Goal: Information Seeking & Learning: Understand process/instructions

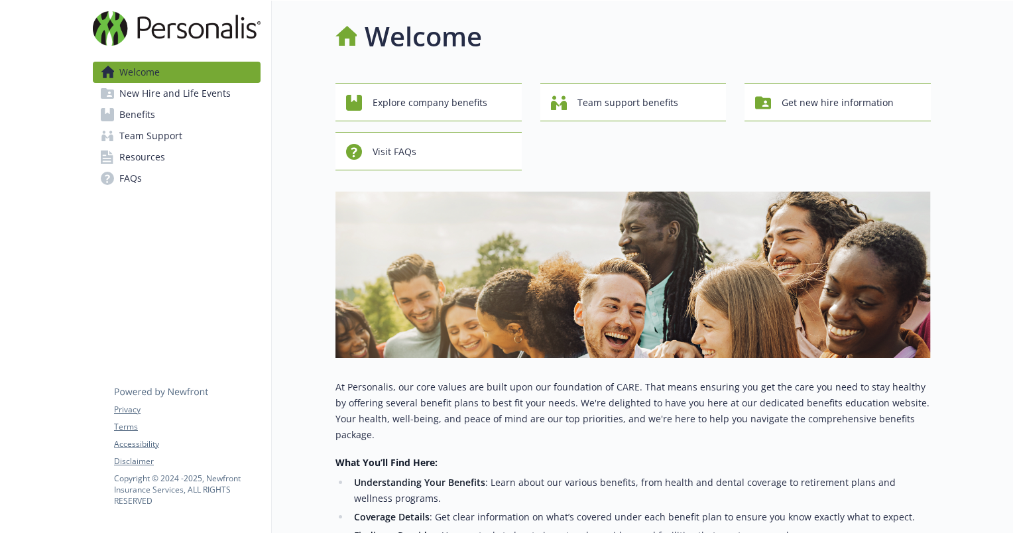
click at [145, 110] on span "Benefits" at bounding box center [137, 114] width 36 height 21
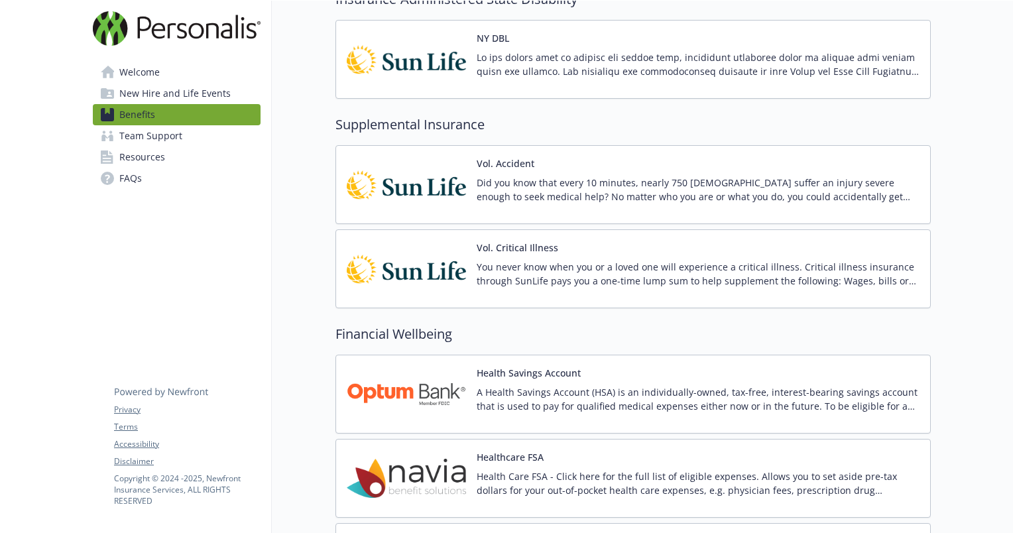
scroll to position [1178, 0]
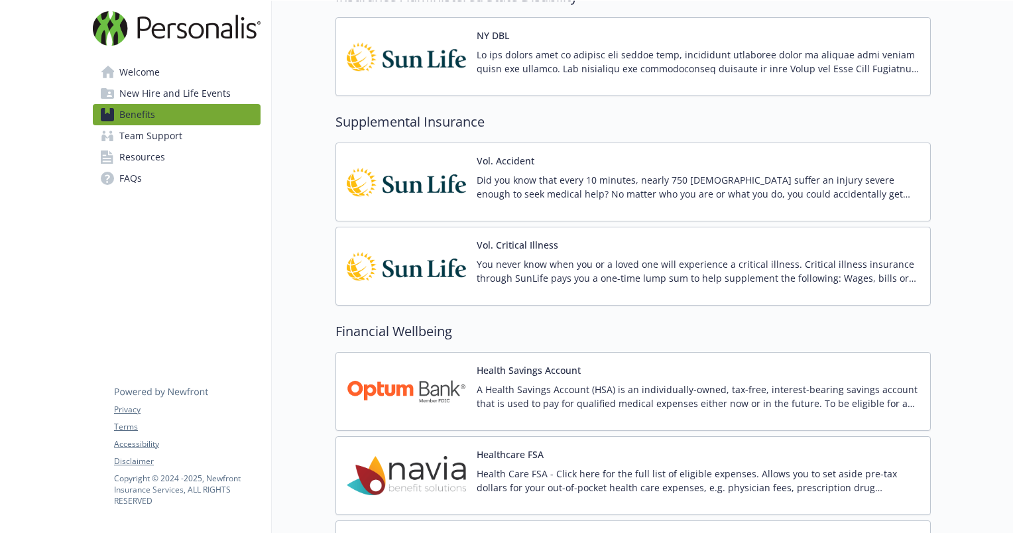
click at [507, 246] on button "Vol. Critical Illness" at bounding box center [518, 245] width 82 height 14
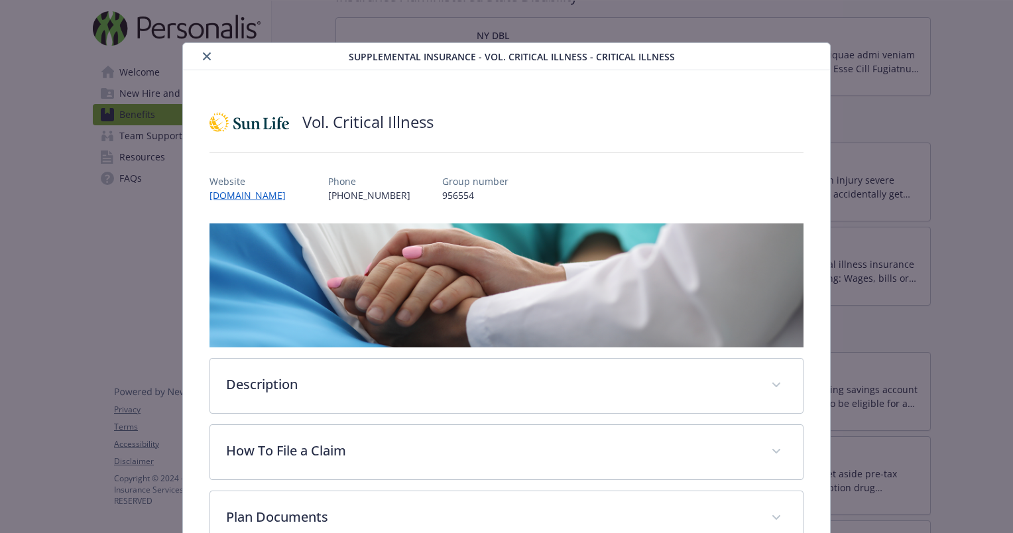
scroll to position [151, 0]
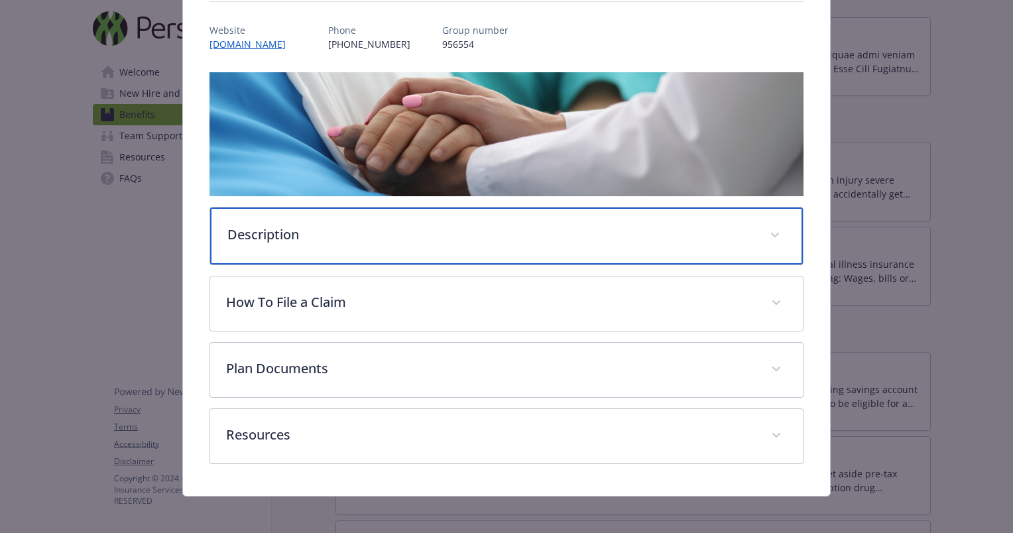
click at [511, 225] on p "Description" at bounding box center [490, 235] width 527 height 20
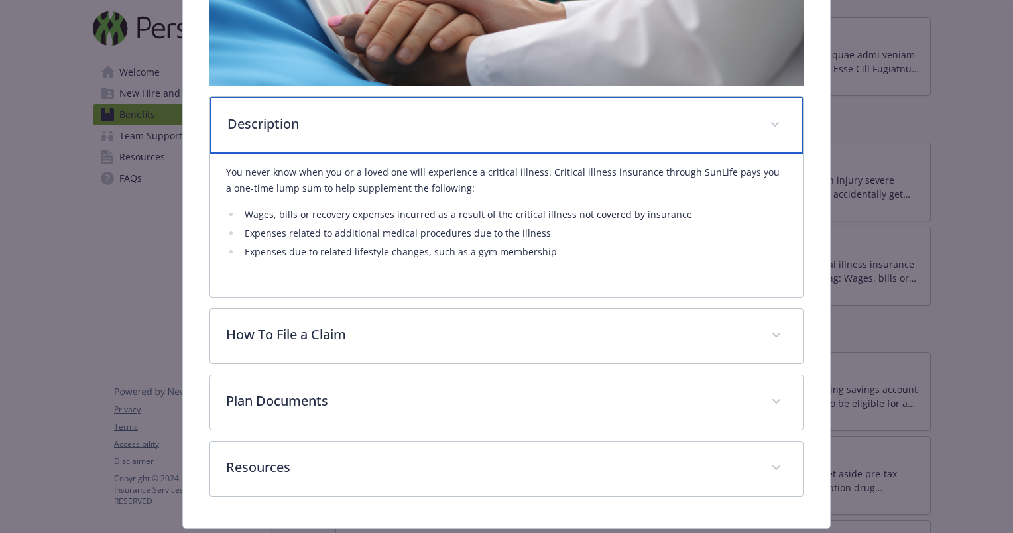
scroll to position [264, 0]
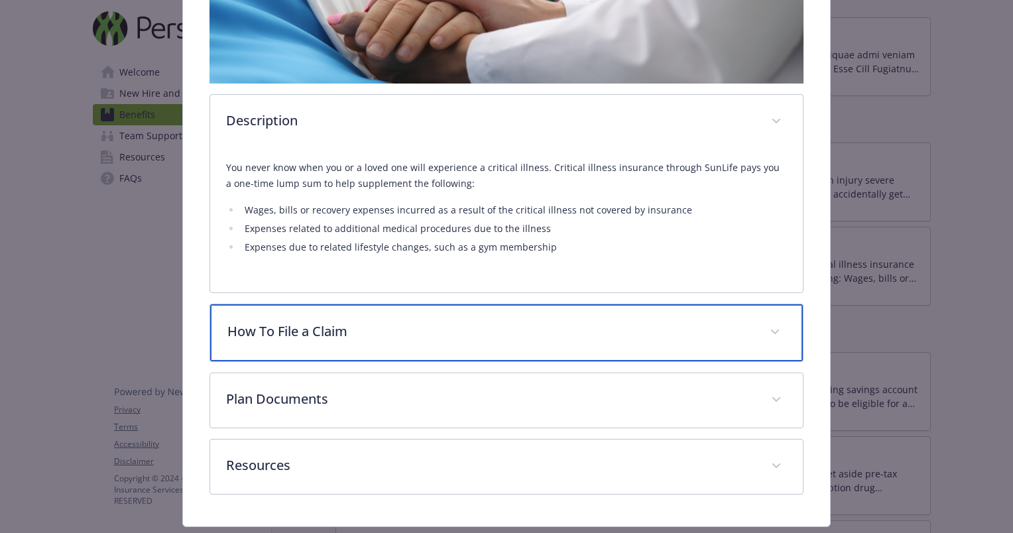
click at [306, 345] on div "How To File a Claim" at bounding box center [506, 332] width 593 height 57
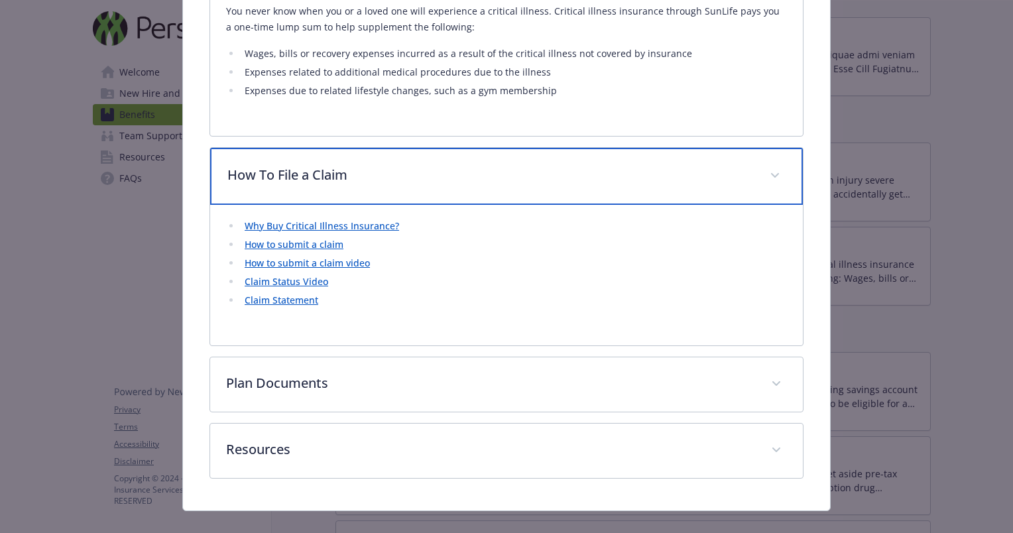
scroll to position [422, 0]
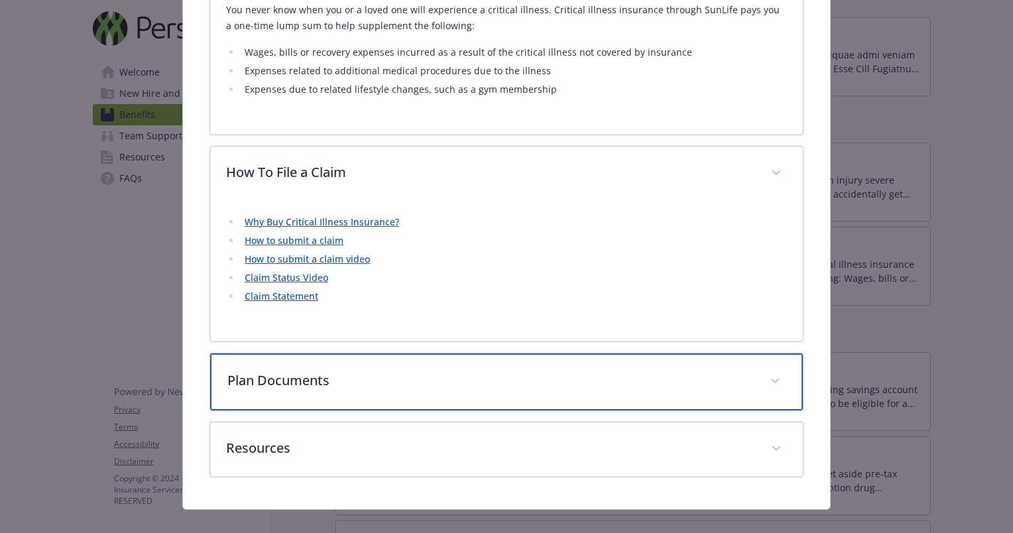
click at [309, 381] on p "Plan Documents" at bounding box center [490, 381] width 527 height 20
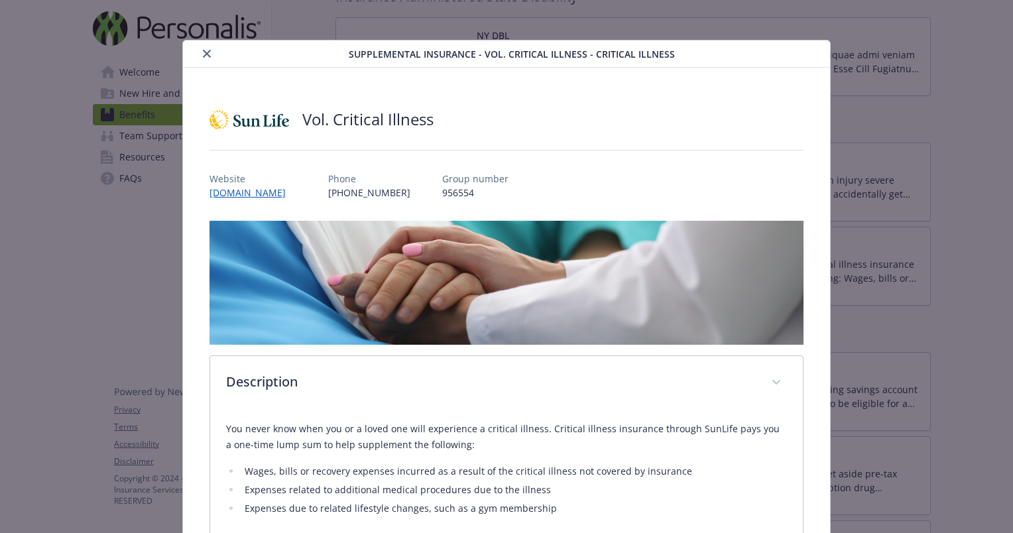
scroll to position [0, 0]
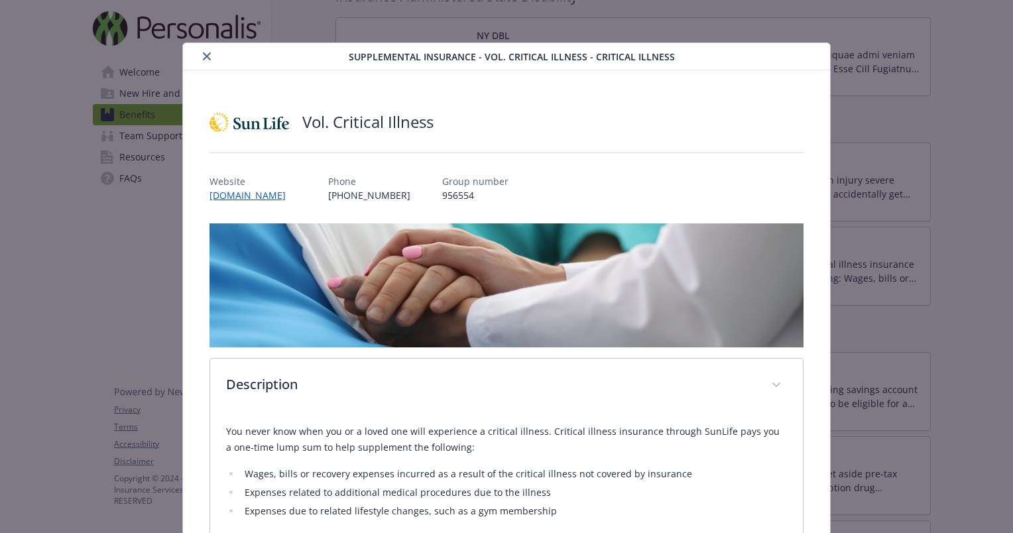
click at [209, 59] on button "close" at bounding box center [207, 56] width 16 height 16
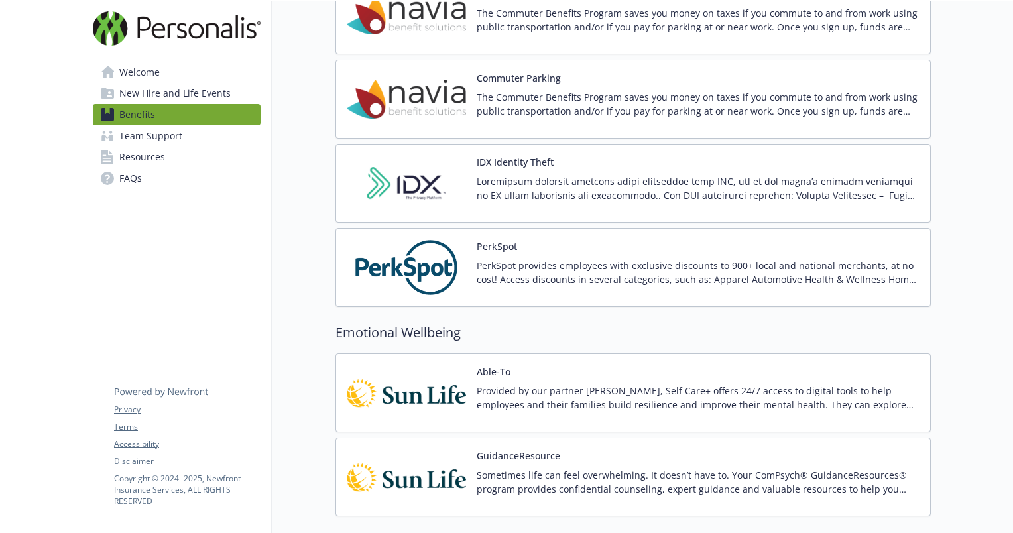
scroll to position [1910, 0]
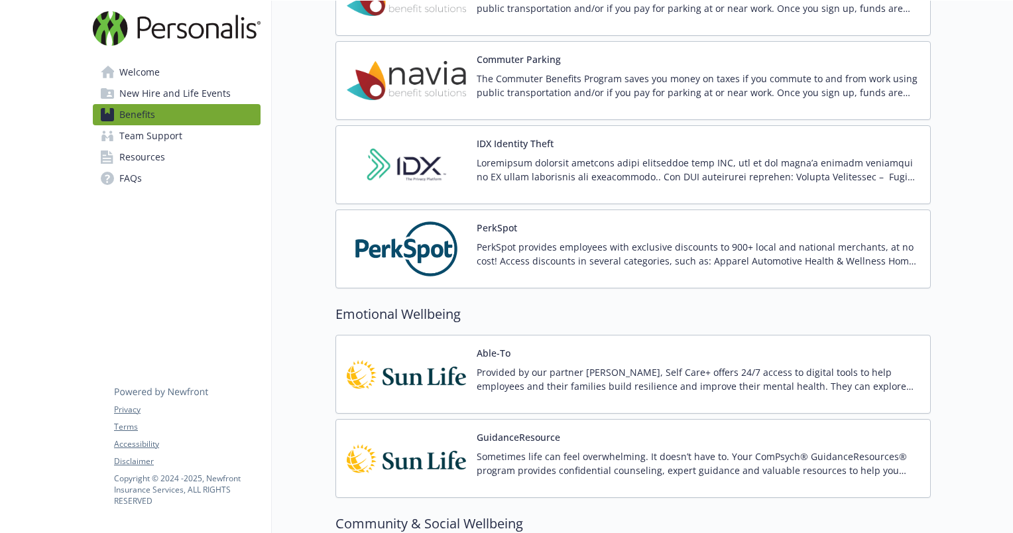
click at [153, 72] on span "Welcome" at bounding box center [139, 72] width 40 height 21
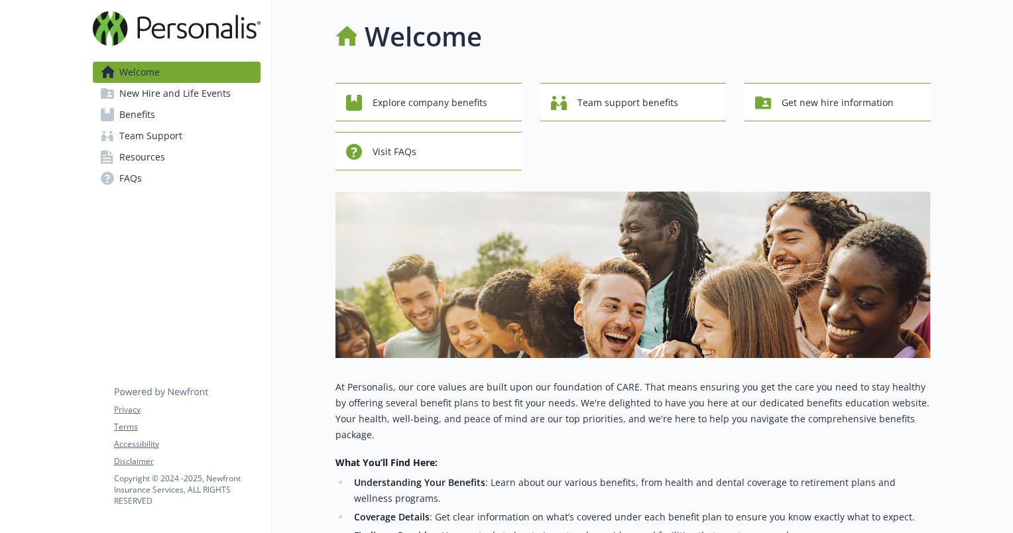
click at [139, 91] on span "New Hire and Life Events" at bounding box center [174, 93] width 111 height 21
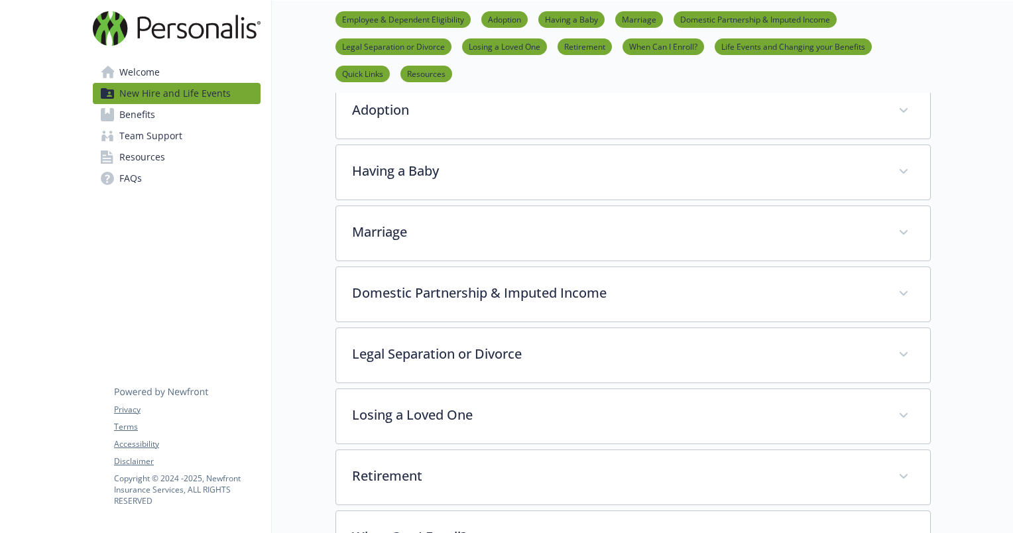
scroll to position [287, 0]
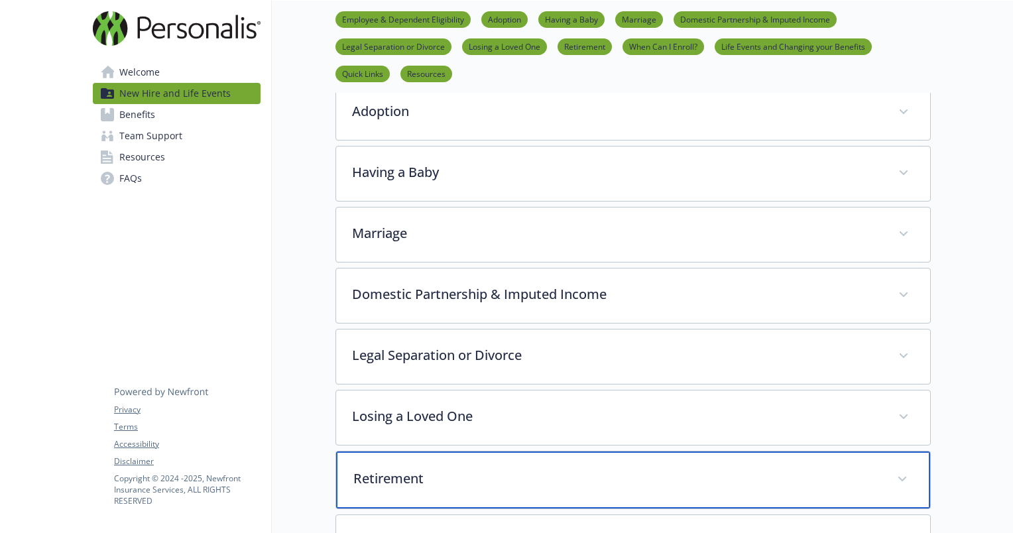
click at [387, 463] on div "Retirement" at bounding box center [633, 480] width 594 height 57
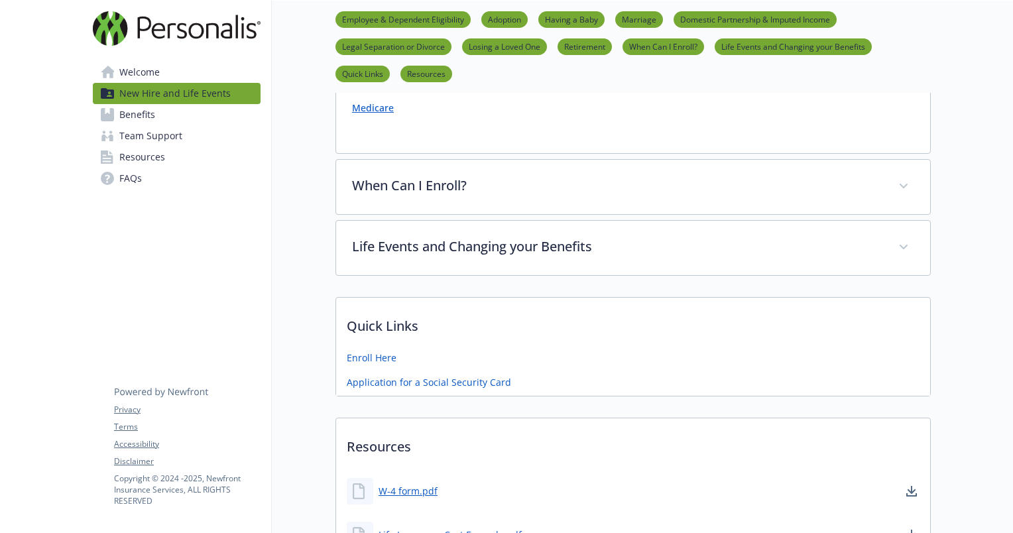
scroll to position [1292, 0]
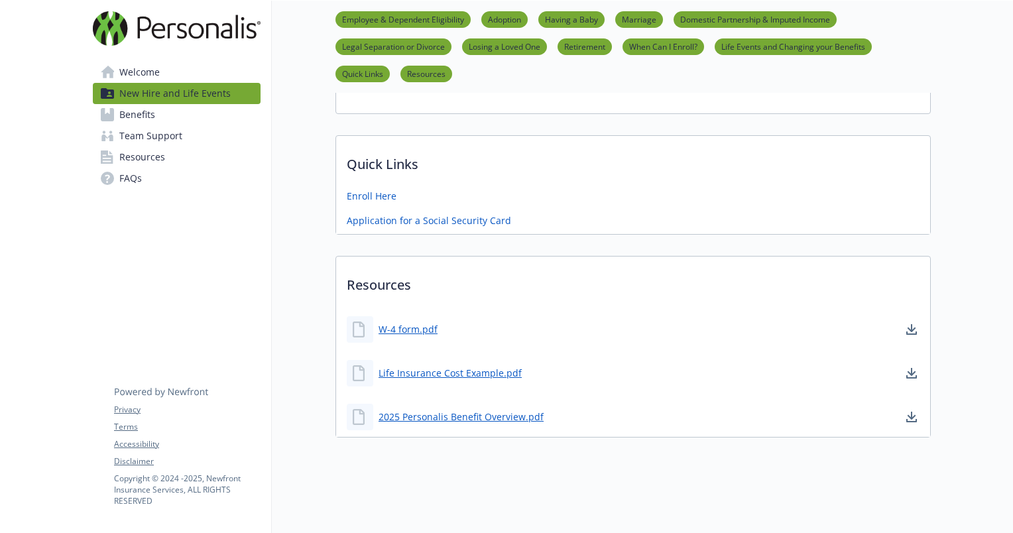
click at [133, 117] on span "Benefits" at bounding box center [137, 114] width 36 height 21
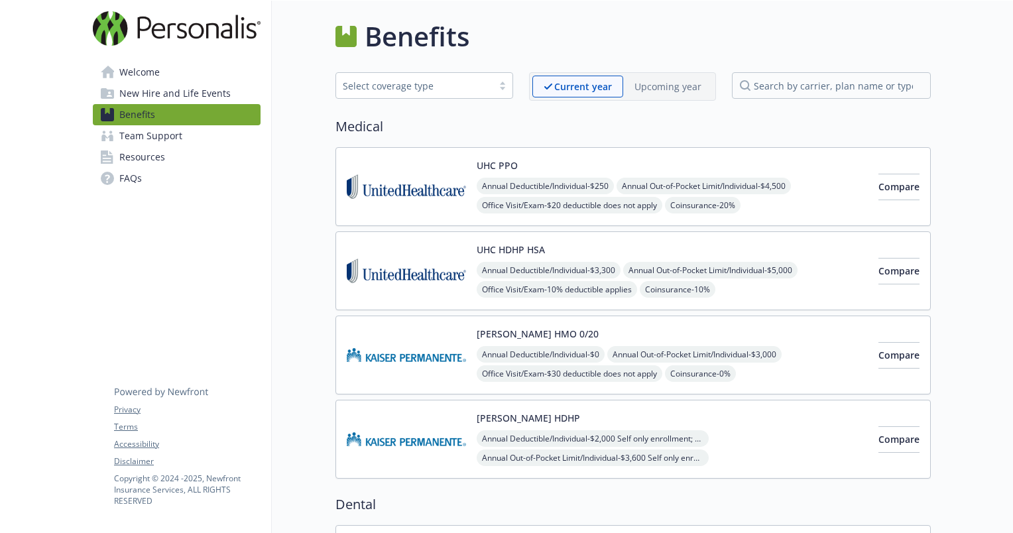
click at [141, 72] on span "Welcome" at bounding box center [139, 72] width 40 height 21
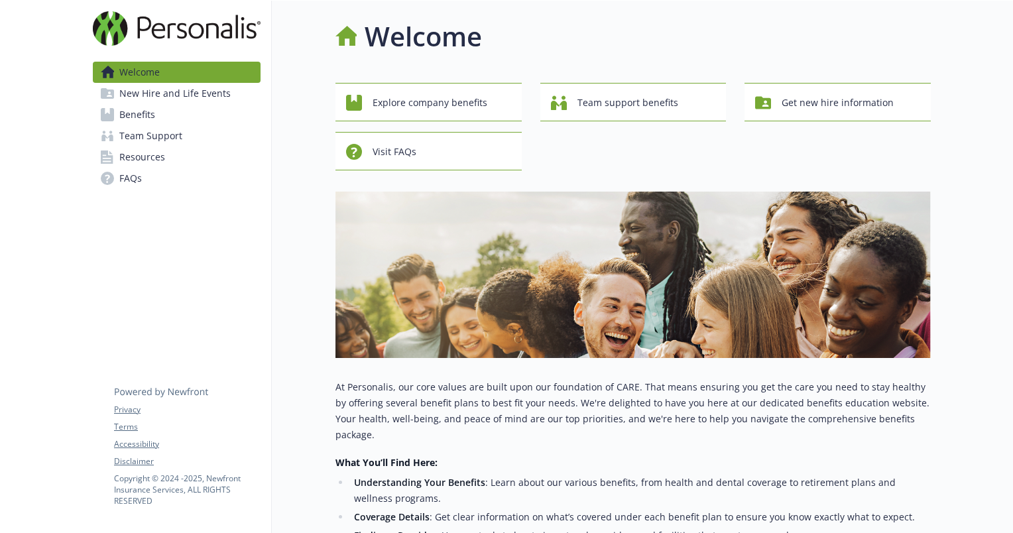
click at [131, 88] on span "New Hire and Life Events" at bounding box center [174, 93] width 111 height 21
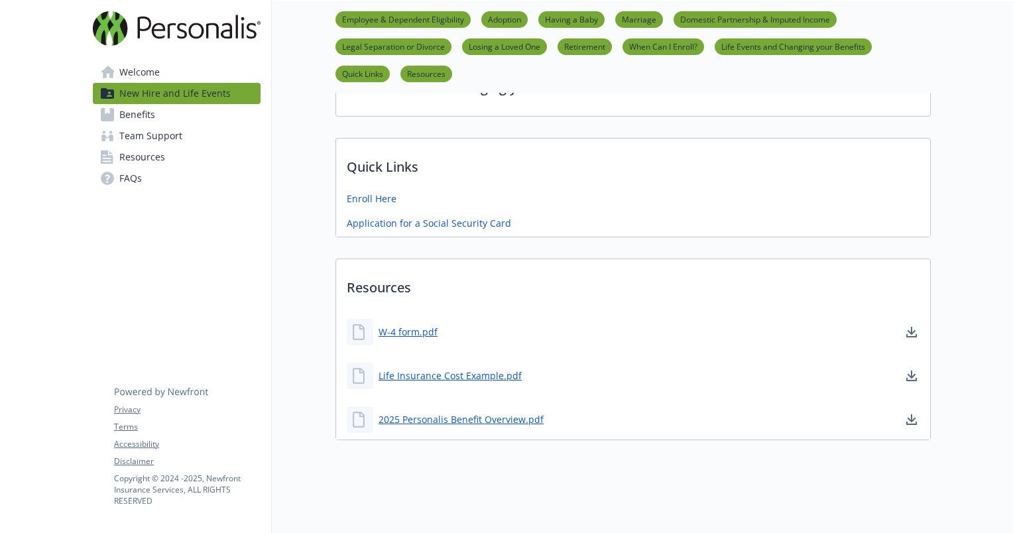
scroll to position [801, 0]
click at [135, 138] on span "Team Support" at bounding box center [150, 135] width 63 height 21
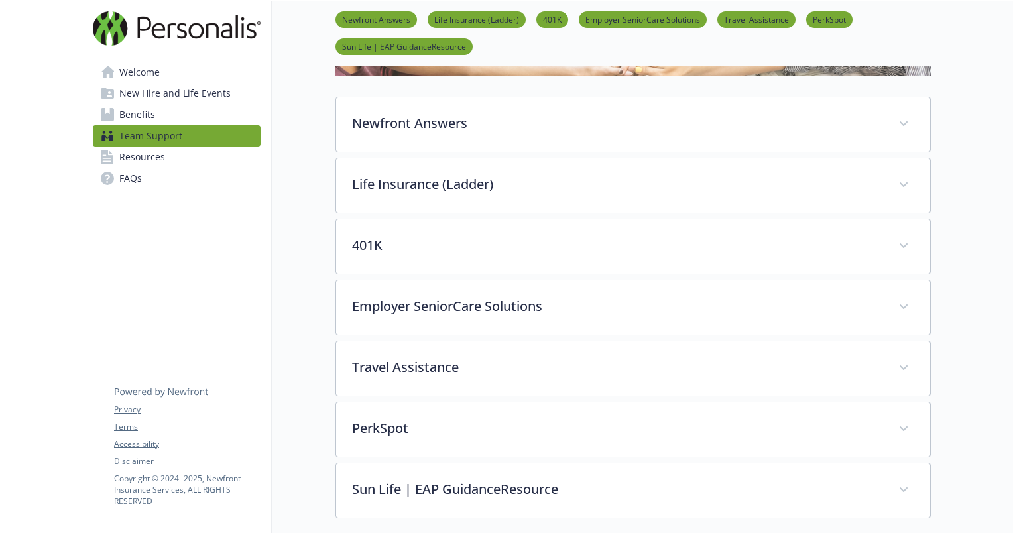
scroll to position [180, 0]
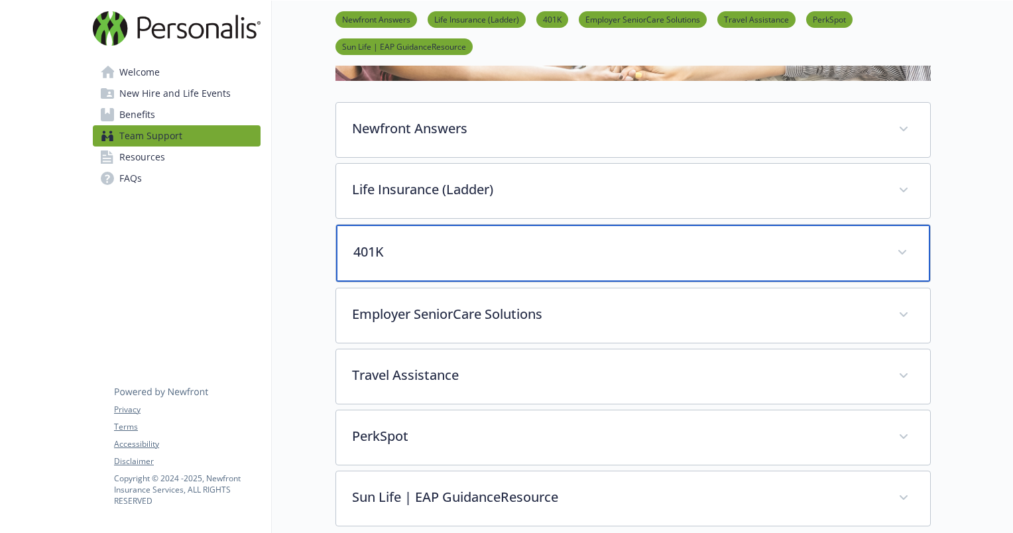
click at [403, 258] on p "401K" at bounding box center [617, 252] width 528 height 20
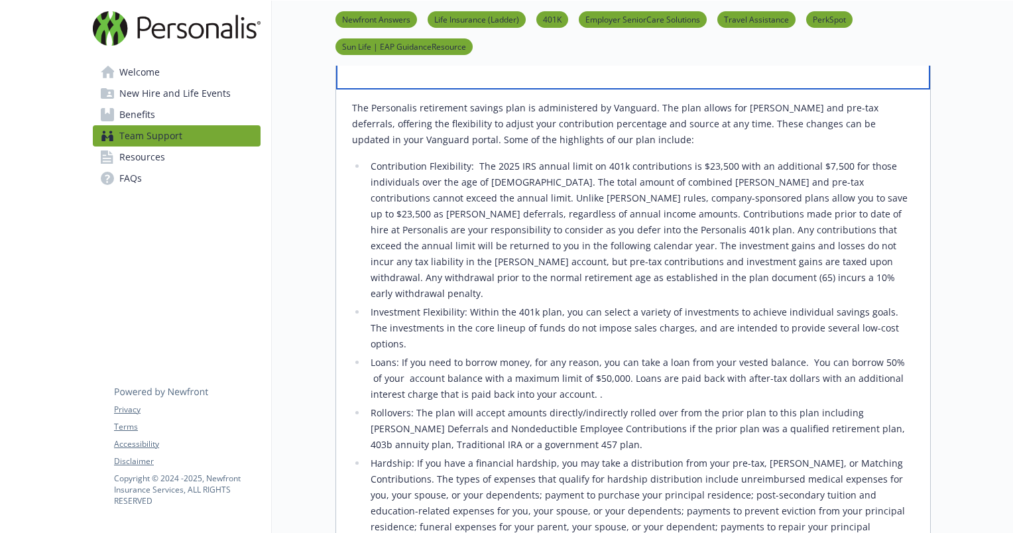
scroll to position [373, 0]
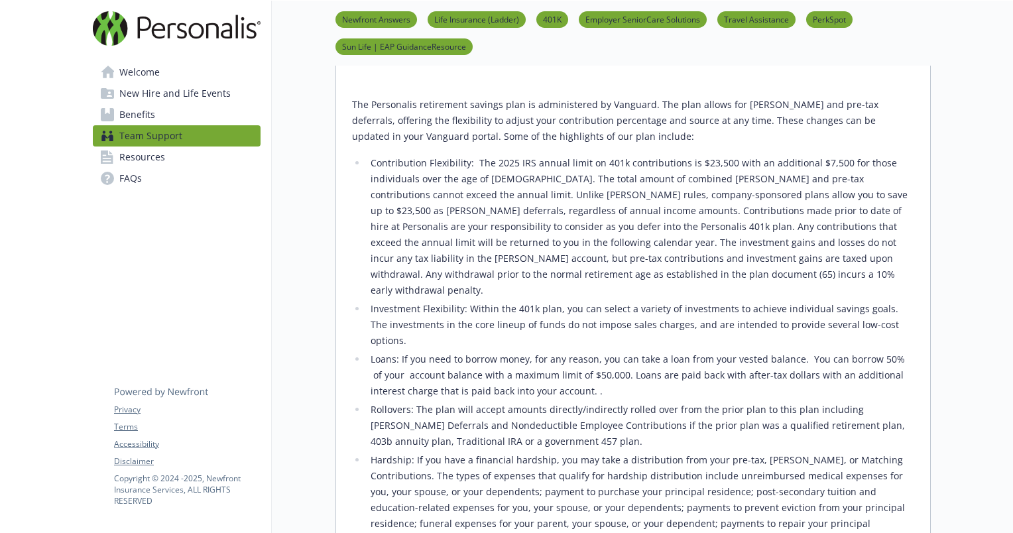
click at [403, 258] on li "Contribution Flexibility: The 2025 IRS annual limit on 401k contributions is $2…" at bounding box center [641, 226] width 548 height 143
drag, startPoint x: 403, startPoint y: 258, endPoint x: 948, endPoint y: 381, distance: 558.9
click at [948, 381] on div at bounding box center [972, 401] width 82 height 1548
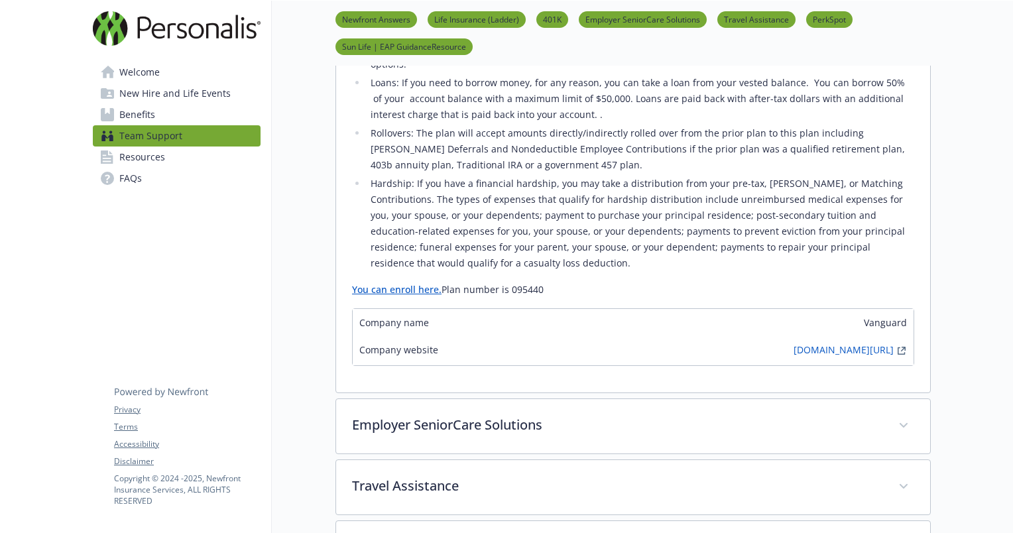
scroll to position [651, 0]
drag, startPoint x: 509, startPoint y: 255, endPoint x: 544, endPoint y: 254, distance: 35.8
click at [544, 281] on p "You can enroll here. Plan number is 095440" at bounding box center [633, 289] width 562 height 16
copy p "095440"
click at [369, 282] on link "You can enroll here." at bounding box center [397, 288] width 90 height 13
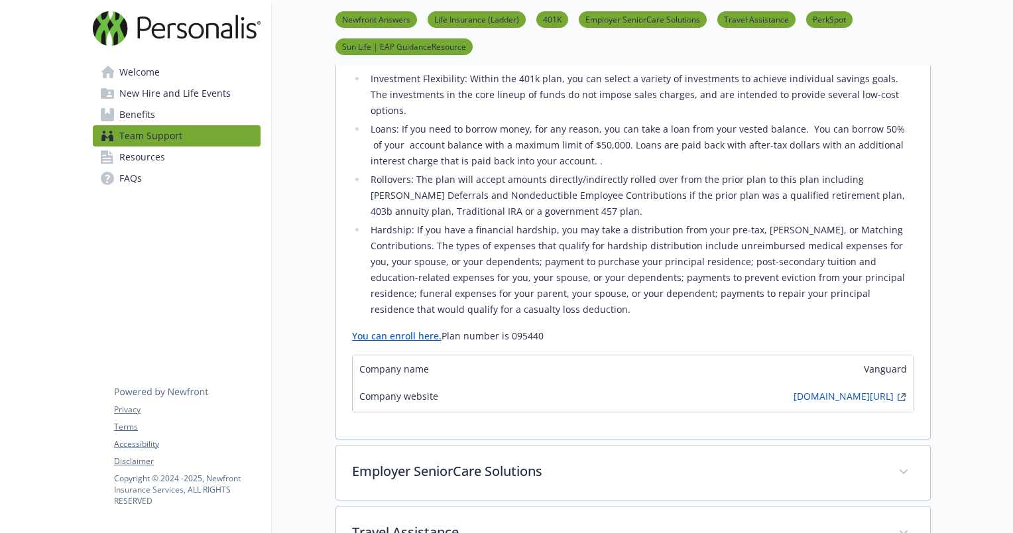
scroll to position [596, 0]
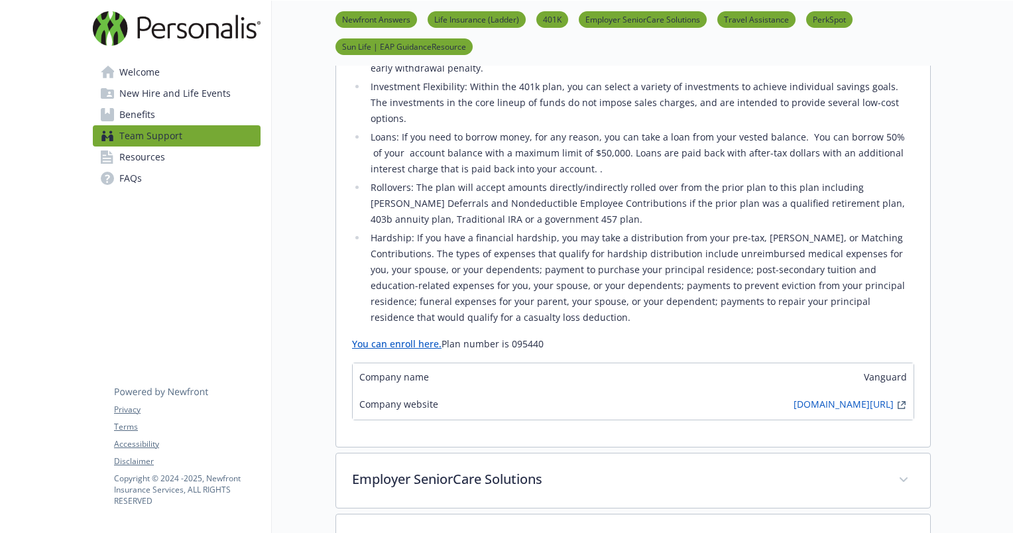
click at [419, 338] on link "You can enroll here." at bounding box center [397, 344] width 90 height 13
click at [363, 338] on link "You can enroll here." at bounding box center [397, 344] width 90 height 13
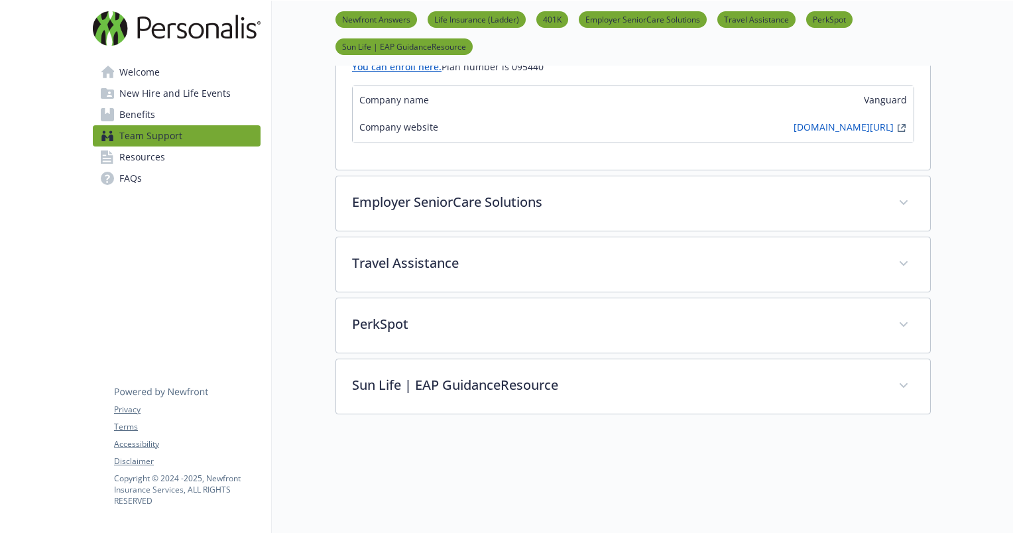
scroll to position [873, 0]
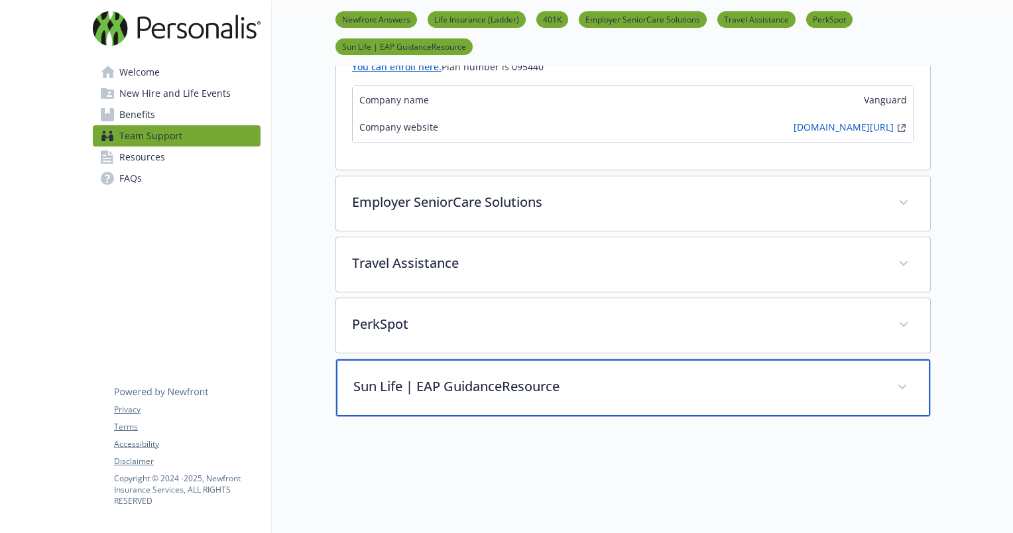
click at [576, 359] on div "Sun Life | EAP GuidanceResource" at bounding box center [633, 387] width 594 height 57
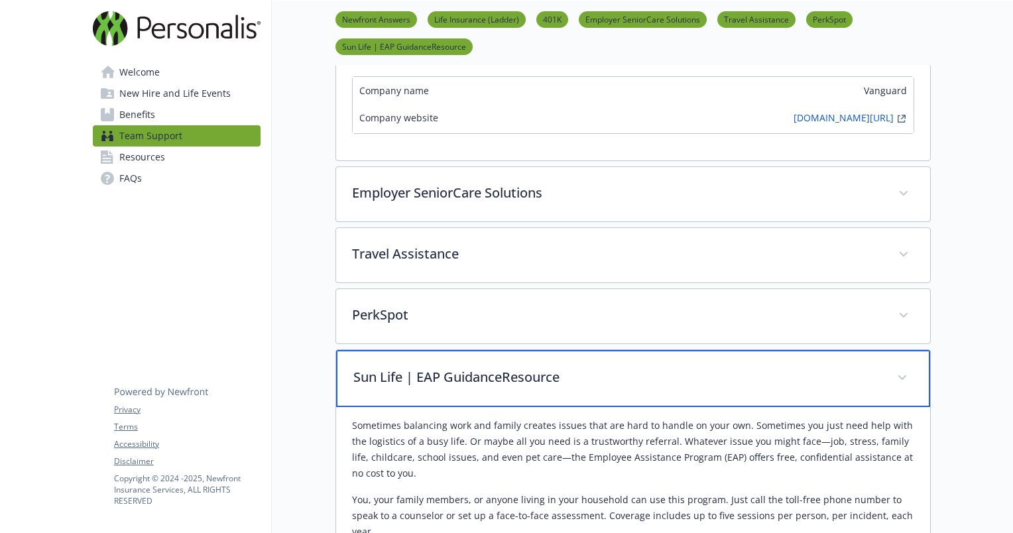
scroll to position [881, 0]
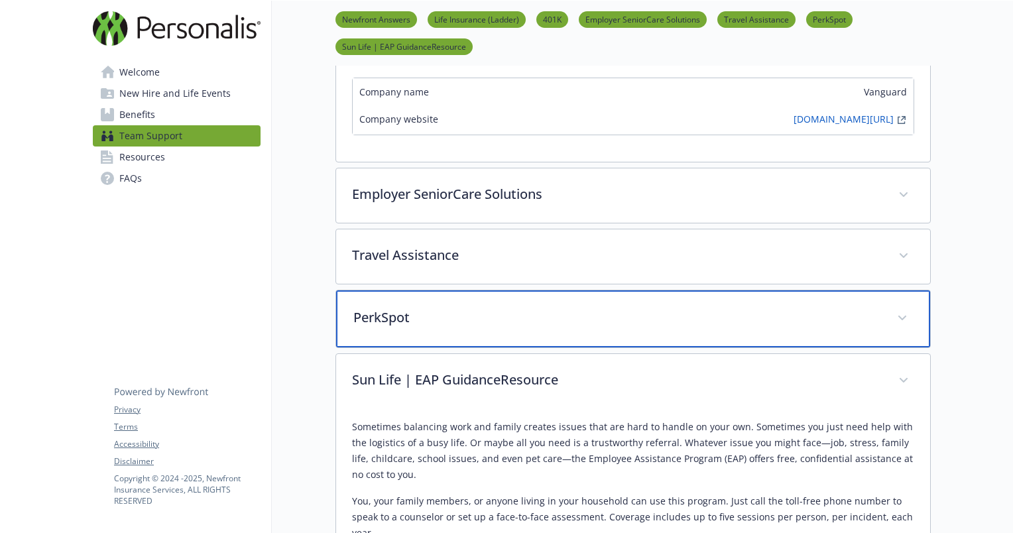
click at [474, 290] on div "PerkSpot" at bounding box center [633, 318] width 594 height 57
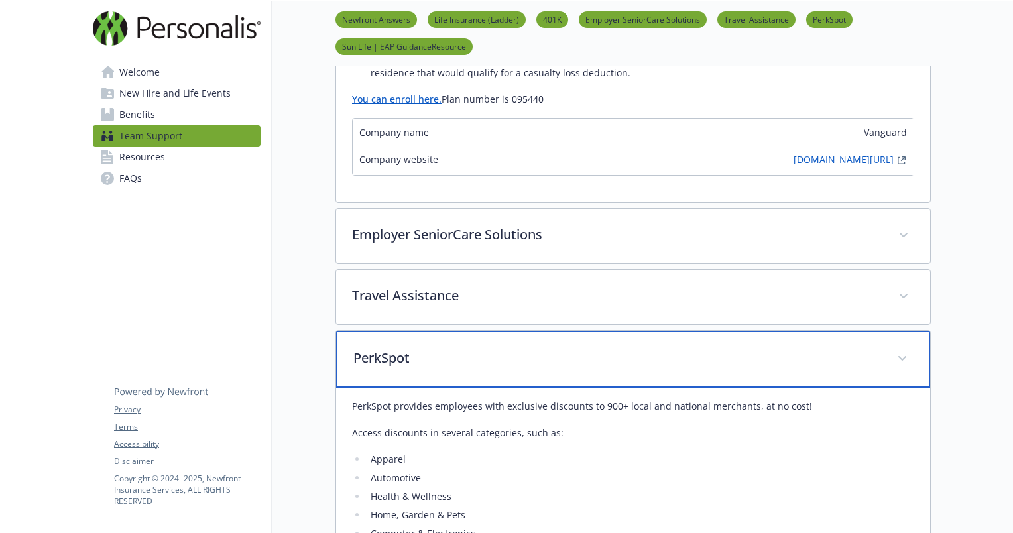
scroll to position [841, 0]
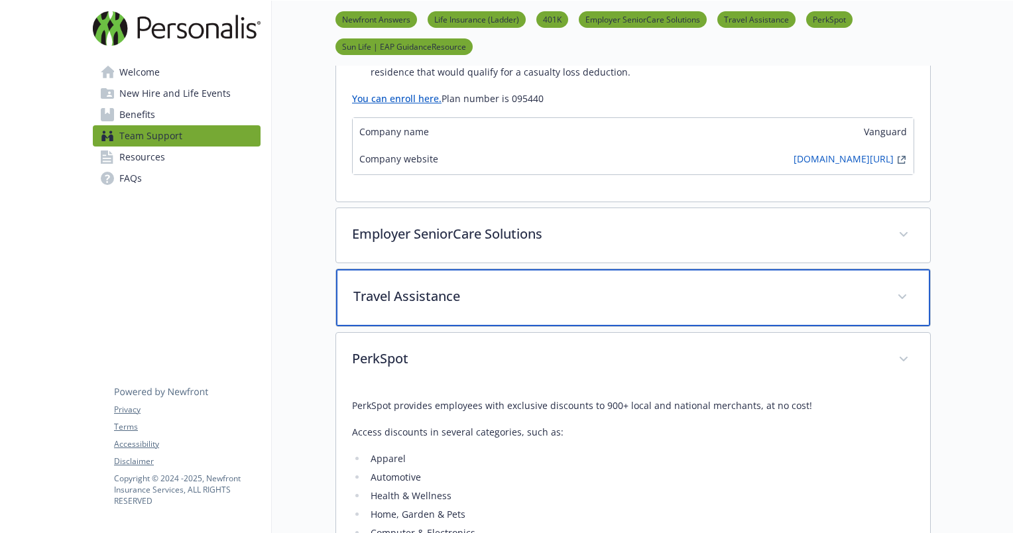
click at [392, 288] on div "Travel Assistance" at bounding box center [633, 297] width 594 height 57
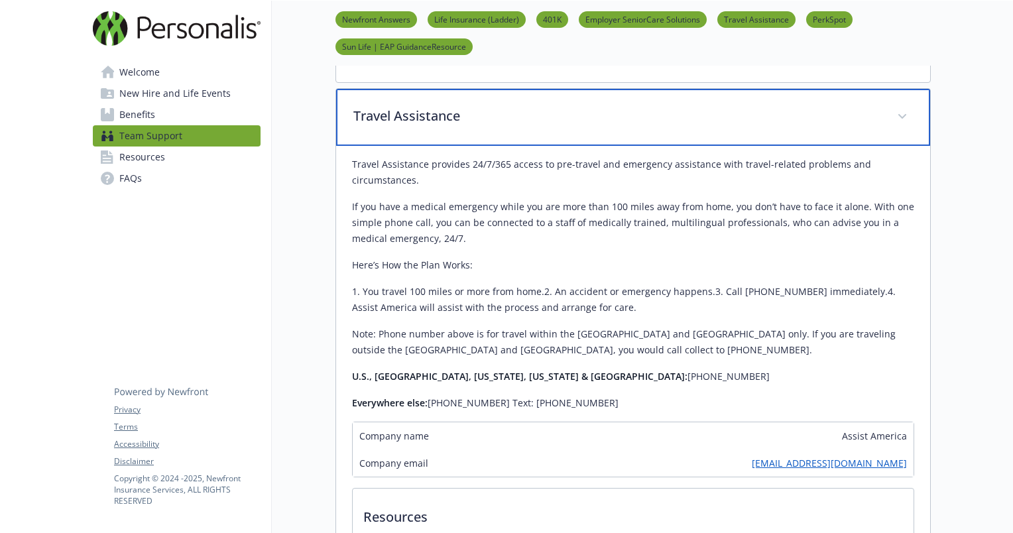
scroll to position [1023, 0]
